Goal: Register for event/course

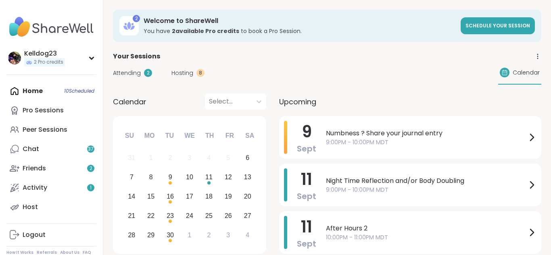
click at [131, 73] on span "Attending" at bounding box center [127, 73] width 28 height 8
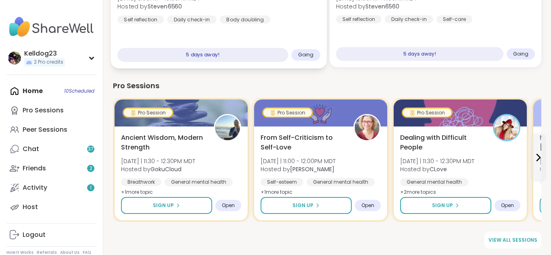
scroll to position [148, 0]
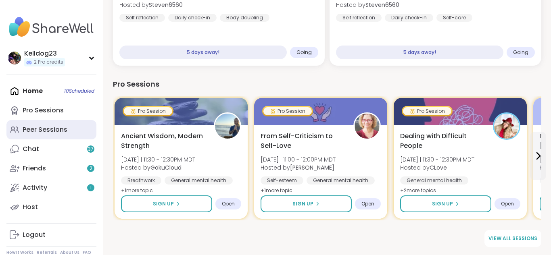
click at [40, 131] on div "Peer Sessions" at bounding box center [45, 130] width 45 height 9
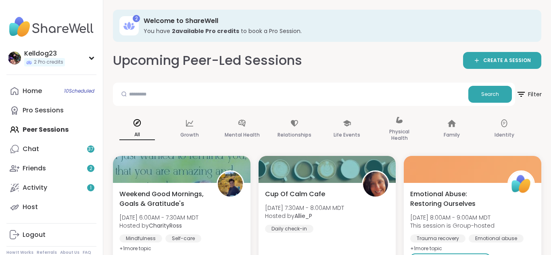
click at [521, 92] on icon at bounding box center [521, 94] width 7 height 5
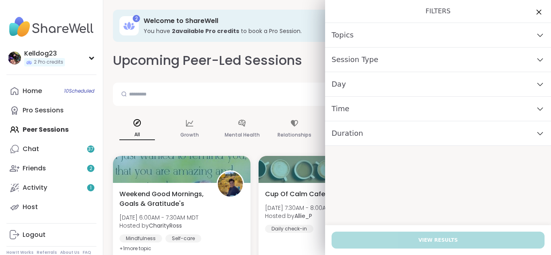
click at [390, 107] on div "Time" at bounding box center [438, 109] width 226 height 25
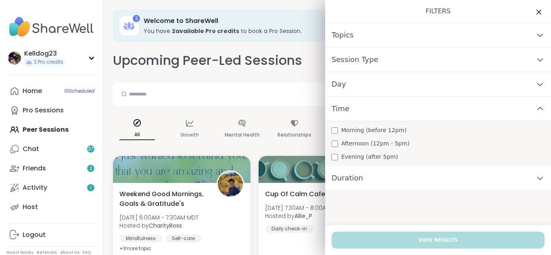
click at [369, 131] on span "Morning (before 12pm)" at bounding box center [373, 130] width 65 height 8
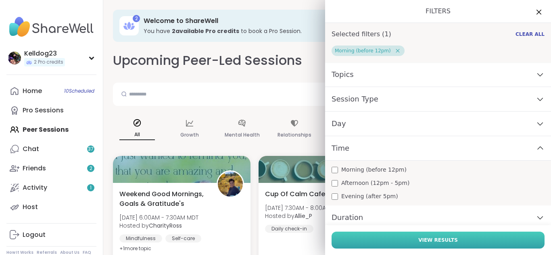
click at [399, 241] on button "View Results" at bounding box center [438, 240] width 213 height 17
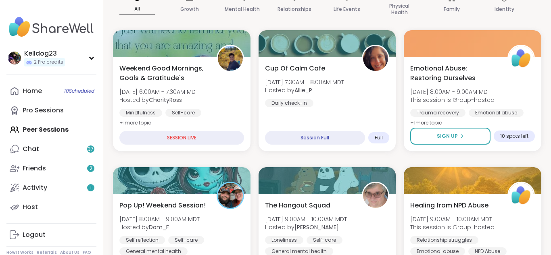
scroll to position [145, 0]
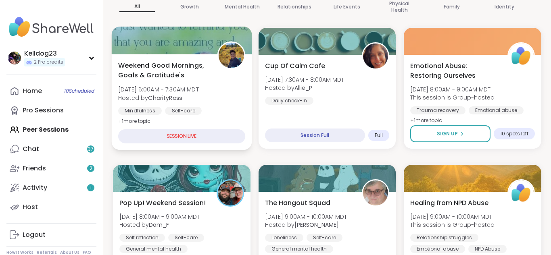
click at [205, 83] on div "Weekend Good Mornings, Goals & Gratitude's [DATE] 6:00AM - 7:30AM MDT Hosted by…" at bounding box center [181, 94] width 127 height 66
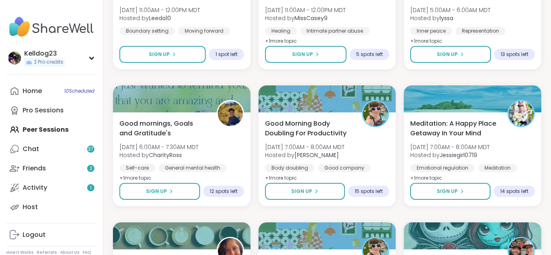
scroll to position [1356, 0]
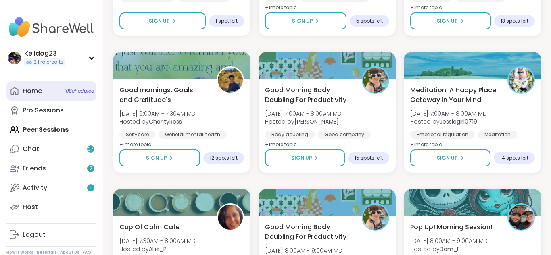
click at [35, 99] on link "Home 10 Scheduled" at bounding box center [51, 91] width 90 height 19
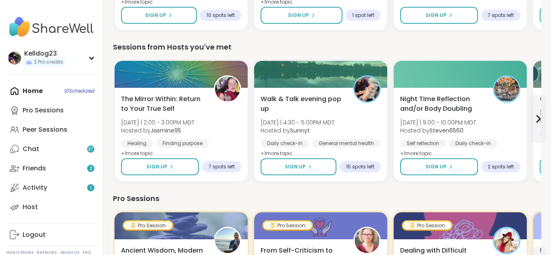
scroll to position [387, 0]
